Goal: Task Accomplishment & Management: Manage account settings

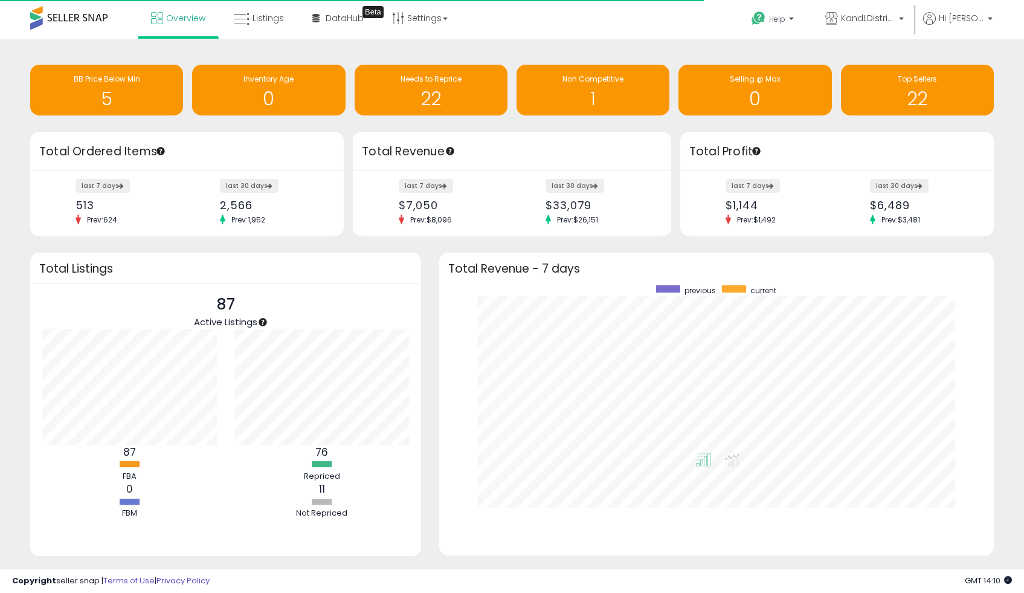
scroll to position [228, 531]
click at [187, 21] on span "Overview" at bounding box center [185, 18] width 39 height 12
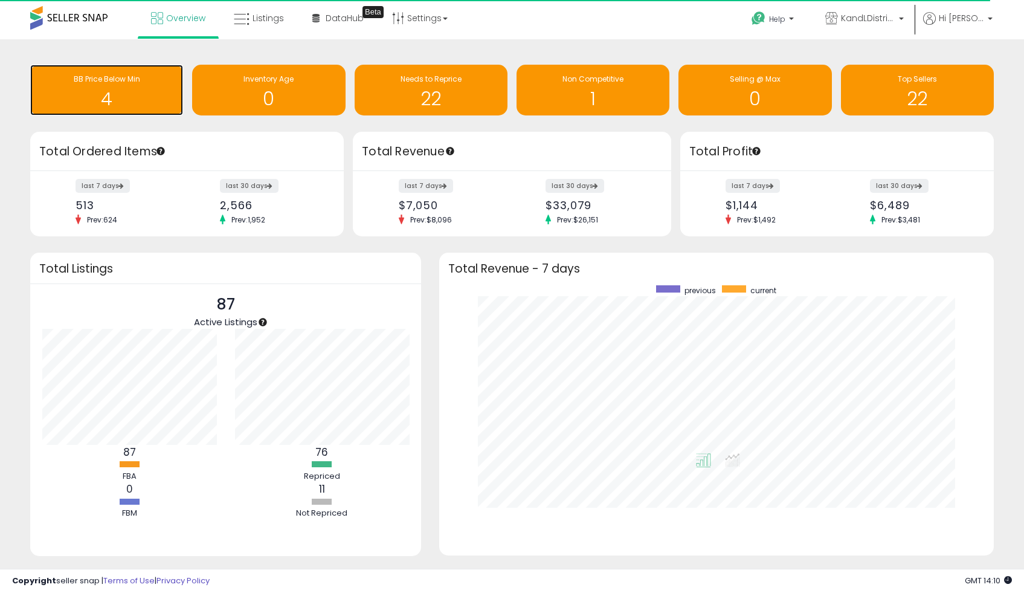
click at [108, 106] on h1 "4" at bounding box center [106, 99] width 141 height 20
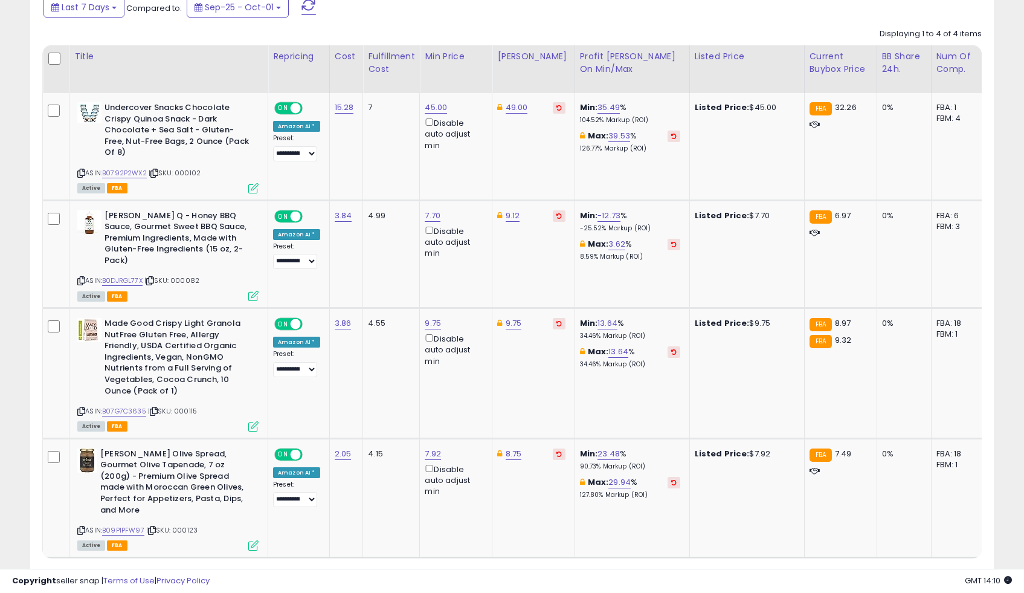
scroll to position [587, 0]
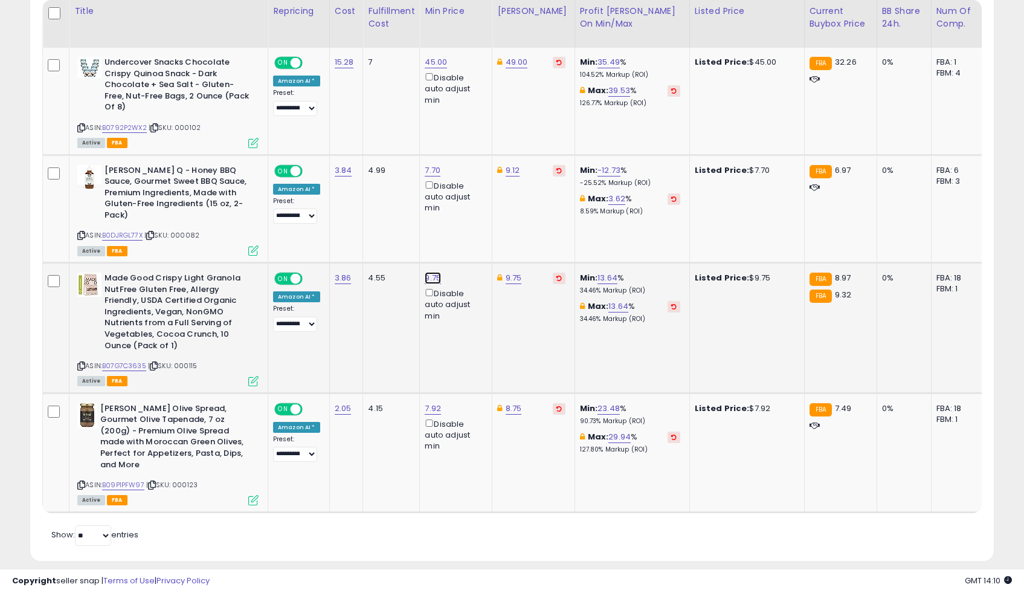
click at [428, 272] on link "9.75" at bounding box center [433, 278] width 16 height 12
type input "*"
type input "****"
click button "submit" at bounding box center [467, 225] width 21 height 18
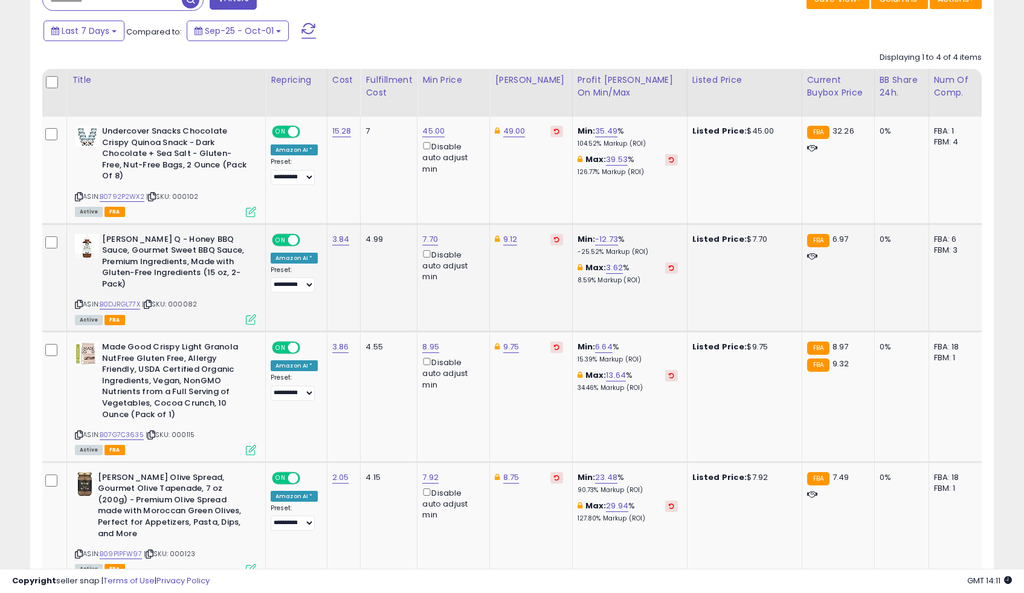
scroll to position [0, 0]
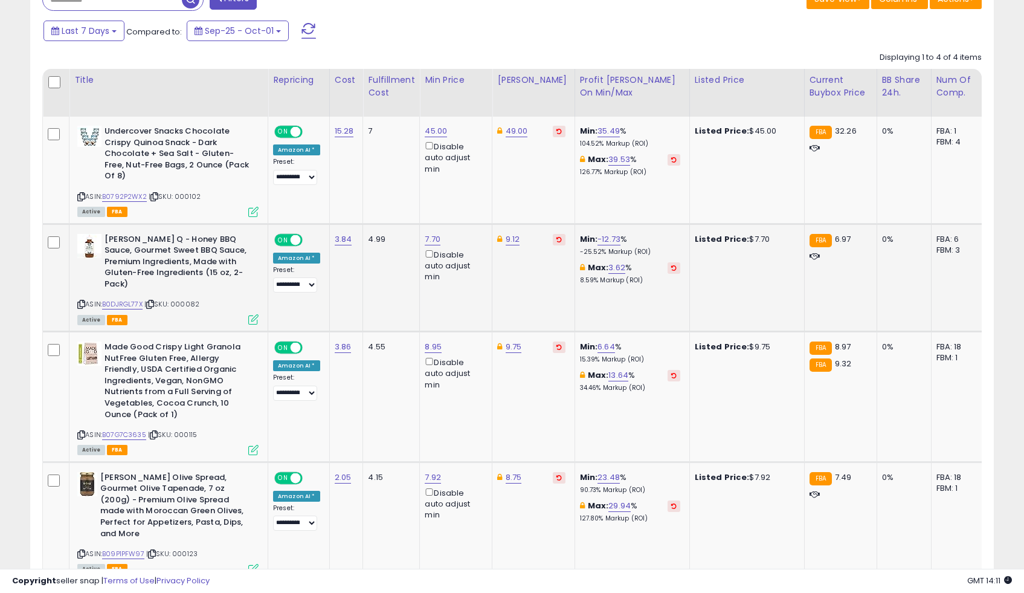
click at [137, 286] on div "ASIN: B0DJRGL77X | SKU: 000082 Active FBA" at bounding box center [167, 278] width 181 height 89
click at [135, 299] on link "B0DJRGL77X" at bounding box center [122, 304] width 40 height 10
click at [430, 233] on link "7.70" at bounding box center [433, 239] width 16 height 12
drag, startPoint x: 387, startPoint y: 189, endPoint x: 327, endPoint y: 184, distance: 60.0
click at [327, 179] on tbody "**********" at bounding box center [879, 349] width 1672 height 464
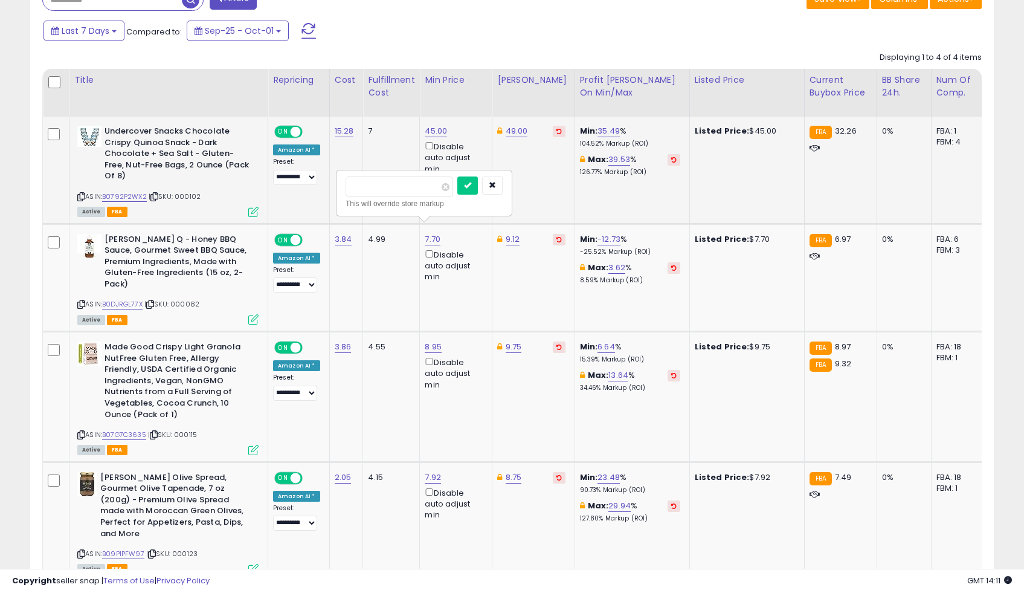
type input "****"
click button "submit" at bounding box center [467, 185] width 21 height 18
click at [465, 286] on td "8.60 Disable auto adjust min" at bounding box center [456, 278] width 73 height 108
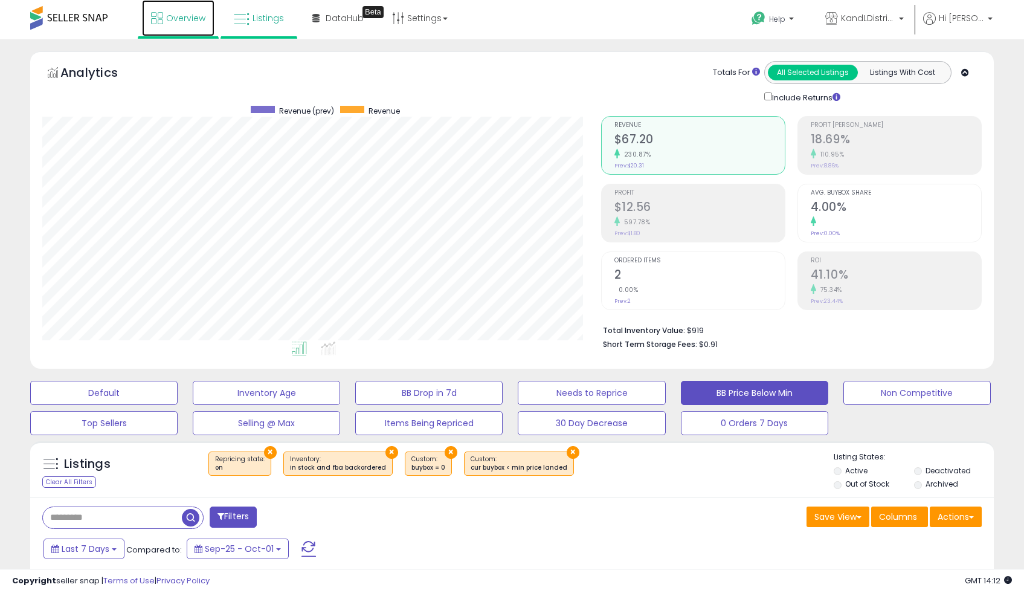
click at [178, 11] on link "Overview" at bounding box center [178, 18] width 73 height 36
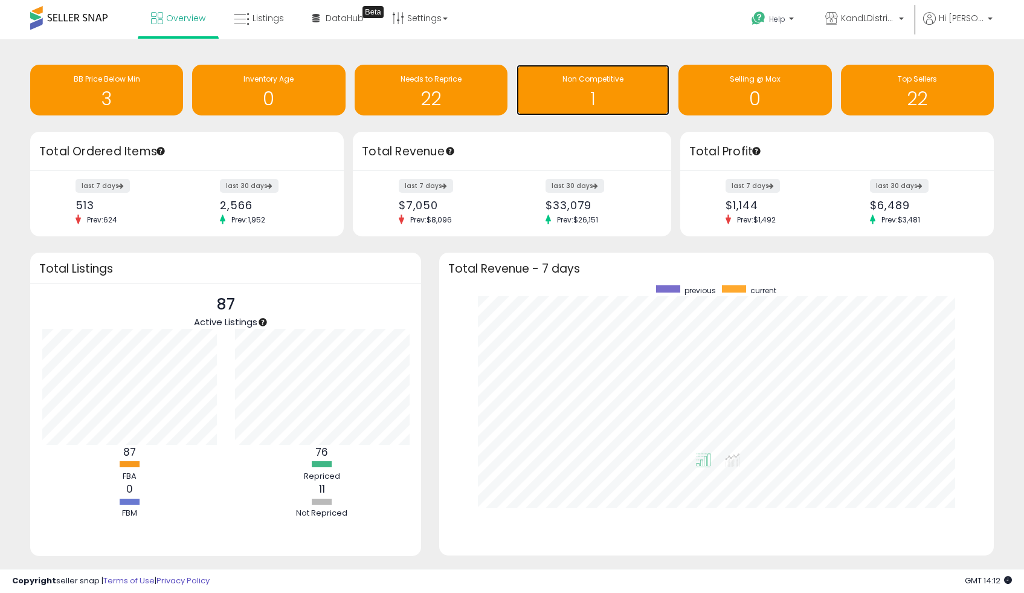
click at [625, 103] on h1 "1" at bounding box center [593, 99] width 141 height 20
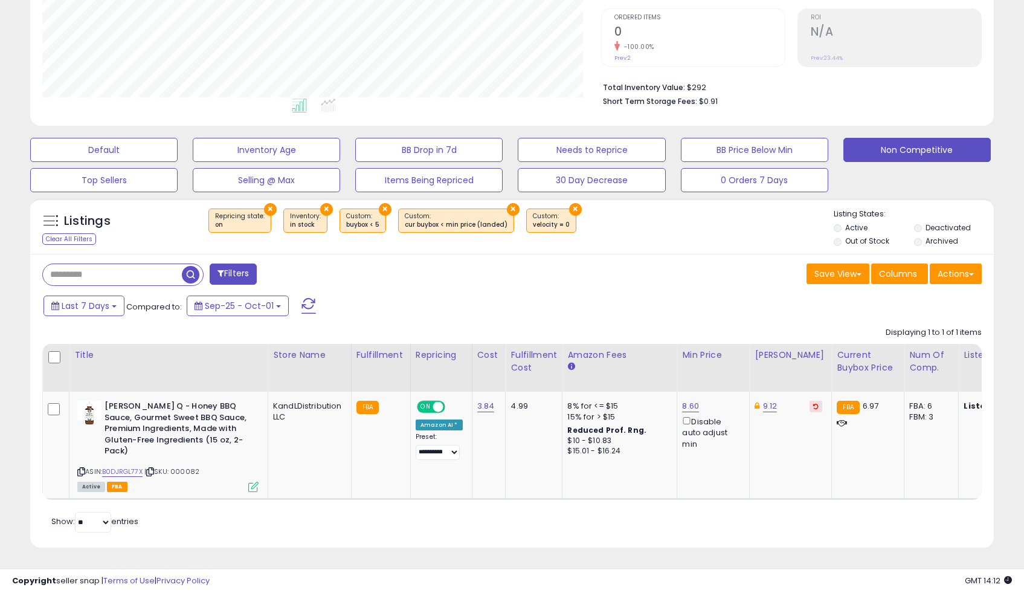
scroll to position [248, 558]
click at [428, 310] on div "Last 7 Days Compared to: Sep-25 - Oct-01" at bounding box center [392, 307] width 705 height 27
click at [688, 400] on link "8.60" at bounding box center [690, 406] width 17 height 12
click at [647, 359] on input "****" at bounding box center [657, 365] width 108 height 21
type input "****"
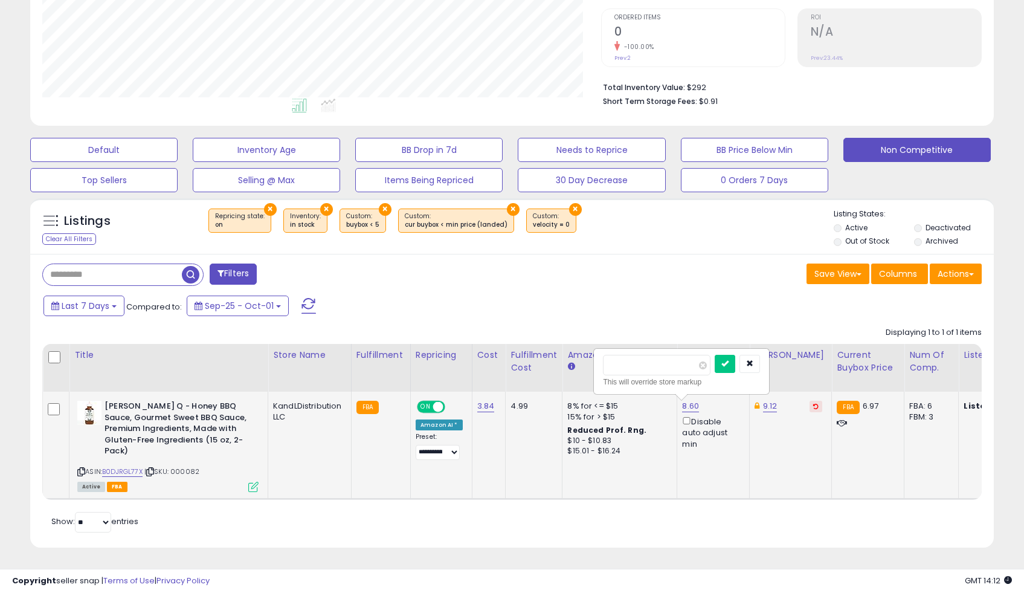
click button "submit" at bounding box center [725, 364] width 21 height 18
click at [731, 263] on div "Save View Save As New View Update Current View Columns Actions Import Export Vi…" at bounding box center [751, 275] width 479 height 24
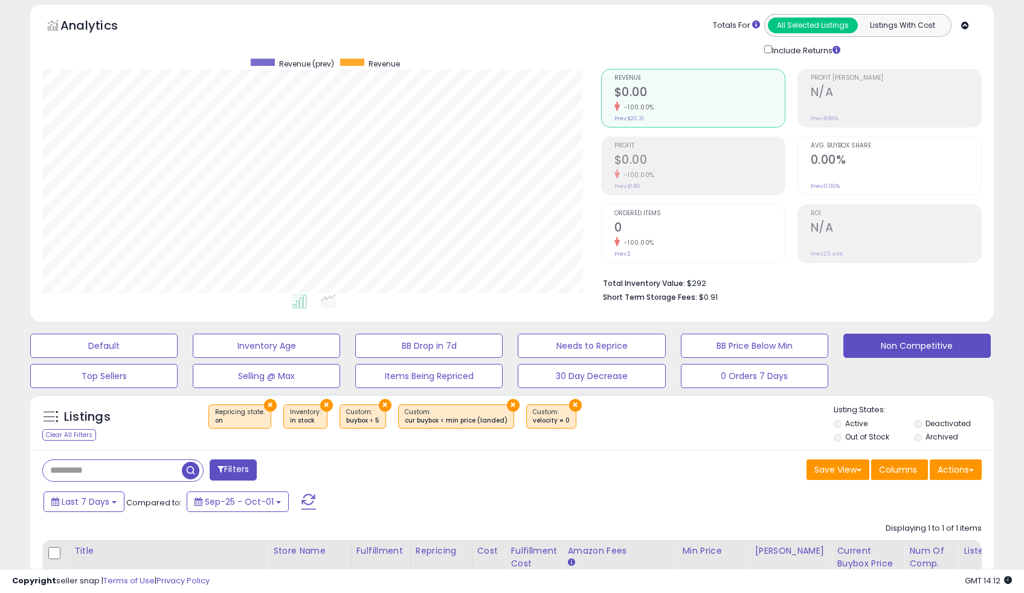
scroll to position [0, 0]
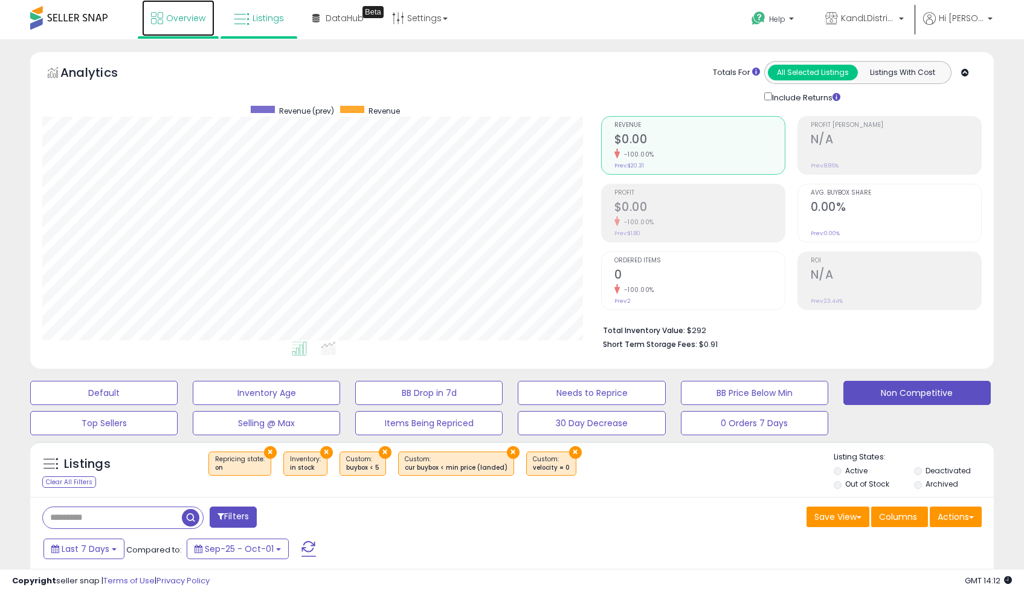
click at [181, 11] on link "Overview" at bounding box center [178, 18] width 73 height 36
